Goal: Find specific page/section: Find specific page/section

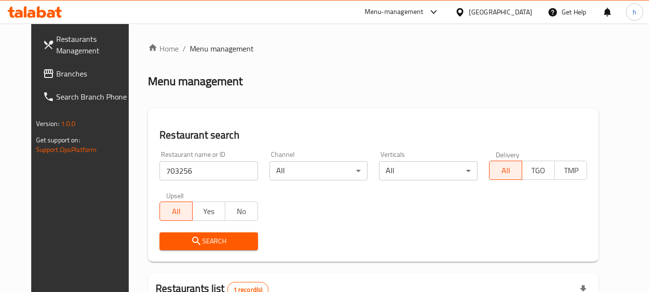
scroll to position [110, 0]
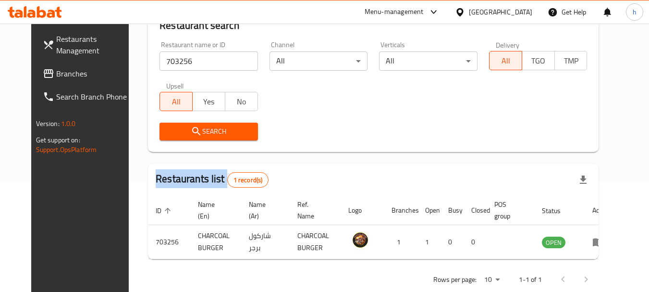
click at [56, 68] on span "Branches" at bounding box center [94, 74] width 76 height 12
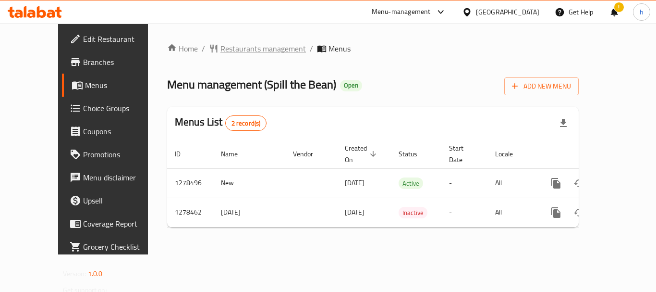
click at [221, 52] on span "Restaurants management" at bounding box center [264, 49] width 86 height 12
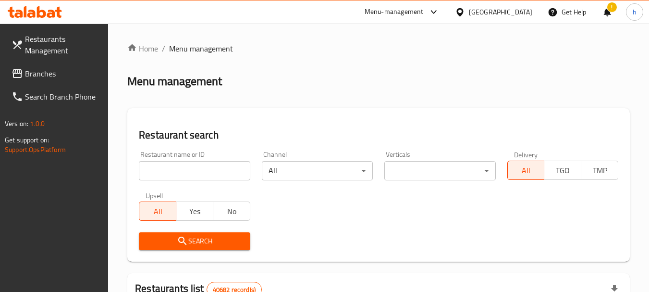
click at [184, 168] on input "search" at bounding box center [194, 170] width 111 height 19
paste input "692942"
type input "692942"
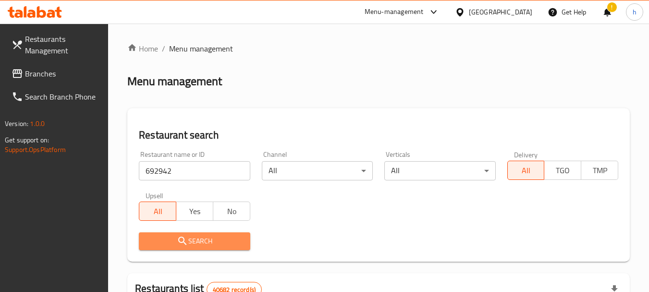
click at [185, 235] on span "Search" at bounding box center [195, 241] width 96 height 12
click at [185, 234] on div at bounding box center [324, 146] width 649 height 292
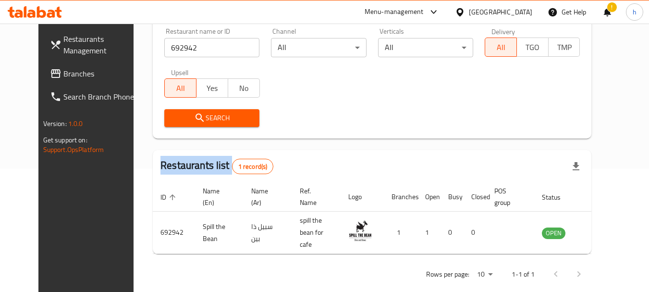
scroll to position [129, 0]
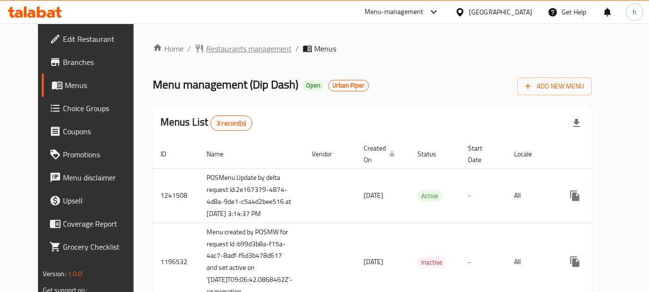
click at [244, 47] on span "Restaurants management" at bounding box center [249, 49] width 86 height 12
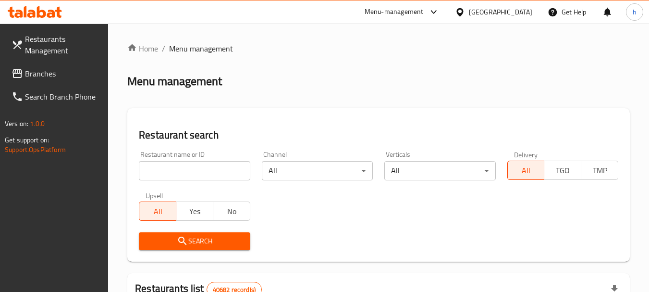
click at [188, 162] on input "search" at bounding box center [194, 170] width 111 height 19
paste input "638500"
type input "638500"
click at [187, 247] on button "Search" at bounding box center [194, 241] width 111 height 18
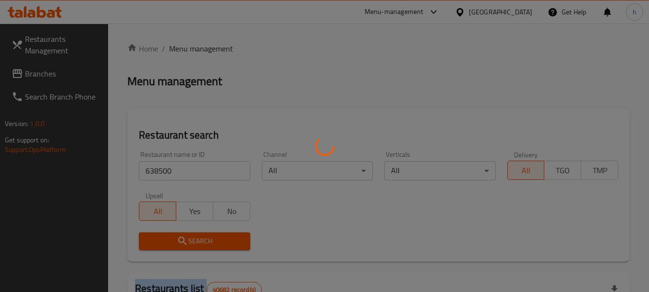
click at [187, 247] on div at bounding box center [324, 146] width 649 height 292
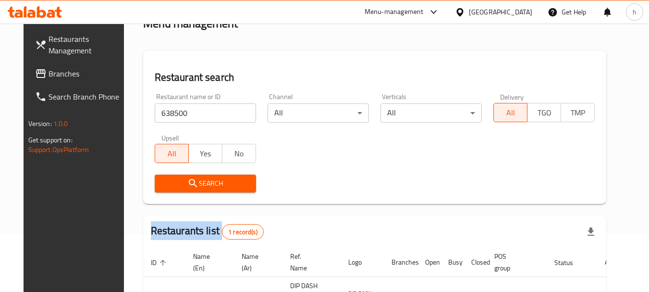
scroll to position [137, 0]
